Goal: Find specific page/section: Find specific page/section

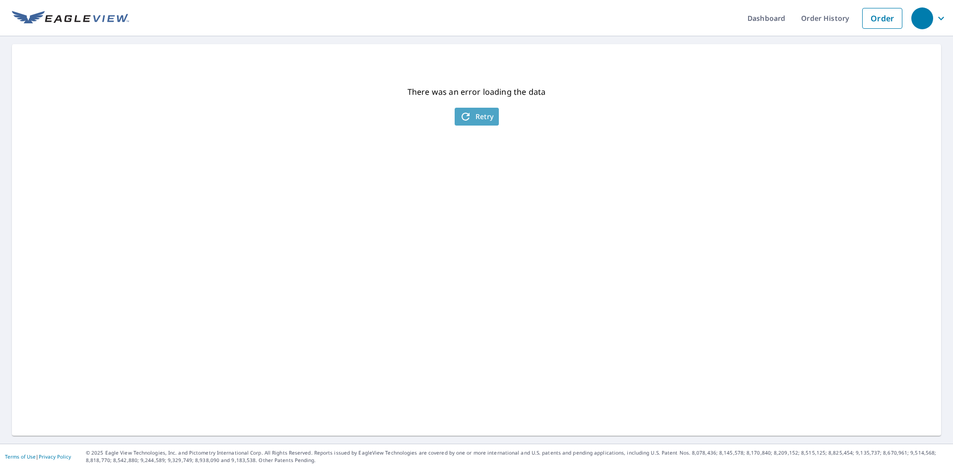
click at [464, 113] on icon "button" at bounding box center [466, 117] width 12 height 12
click at [474, 117] on span "Retry" at bounding box center [477, 117] width 34 height 12
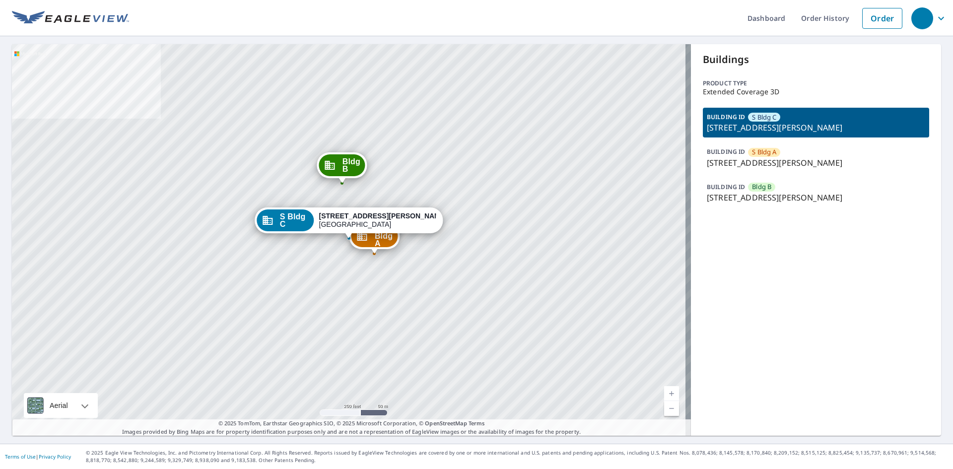
click at [740, 161] on p "[STREET_ADDRESS][PERSON_NAME]" at bounding box center [816, 163] width 218 height 12
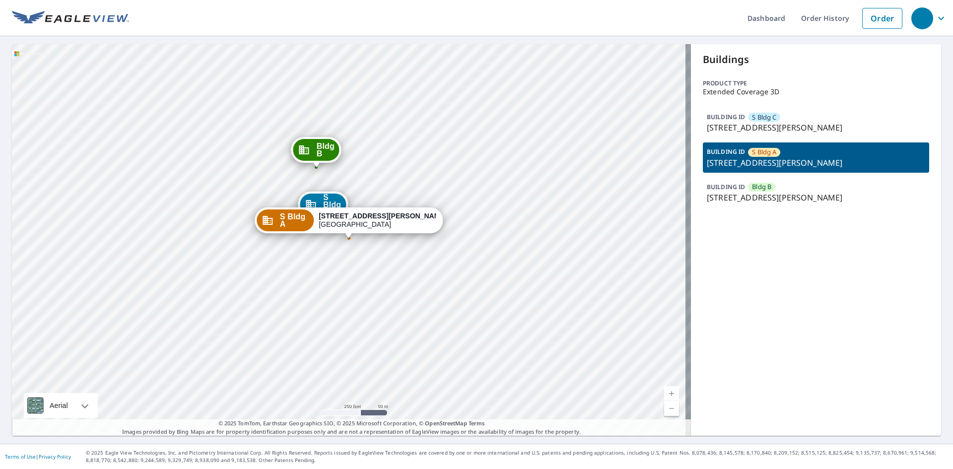
click at [748, 179] on div "BUILDING ID Bldg B [STREET_ADDRESS][PERSON_NAME]" at bounding box center [816, 193] width 226 height 30
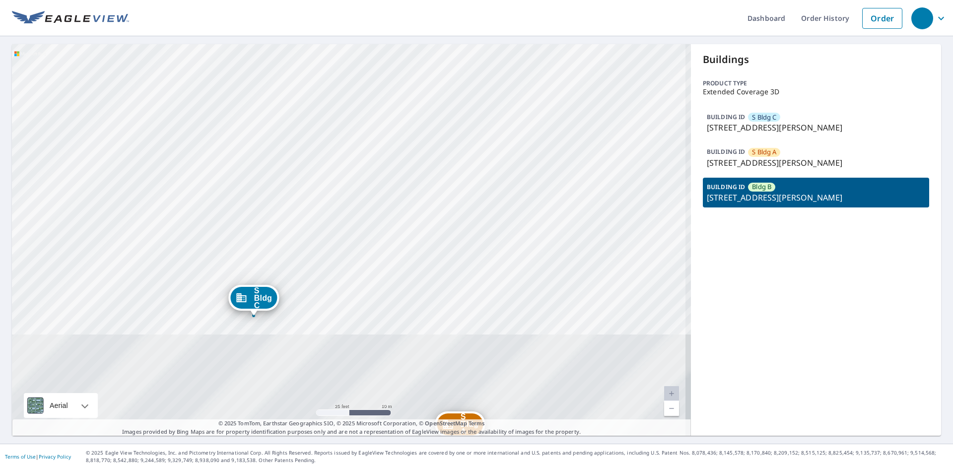
drag, startPoint x: 323, startPoint y: 300, endPoint x: 255, endPoint y: 34, distance: 274.6
click at [255, 34] on div "Dashboard Order History Order S Bldg C [STREET_ADDRESS][PERSON_NAME] S Bldg A […" at bounding box center [476, 234] width 953 height 469
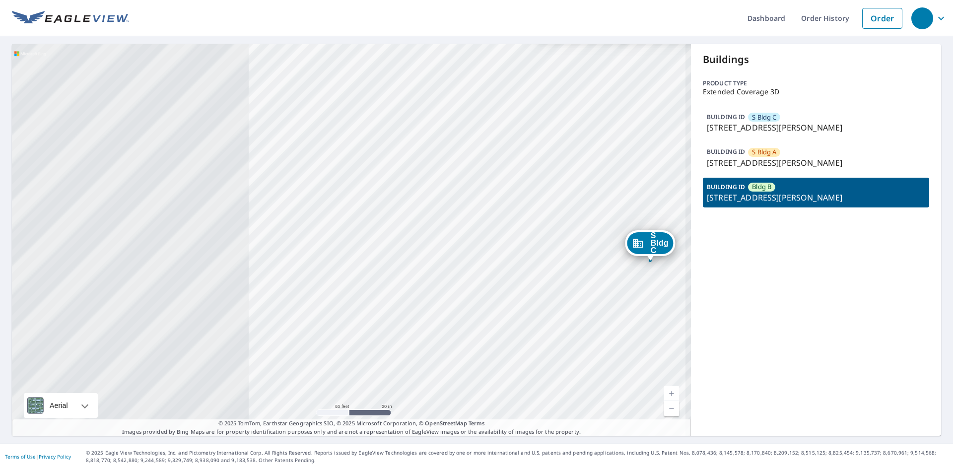
click at [783, 117] on div "BUILDING ID S Bldg C [STREET_ADDRESS][PERSON_NAME]" at bounding box center [816, 123] width 226 height 30
